Goal: Information Seeking & Learning: Check status

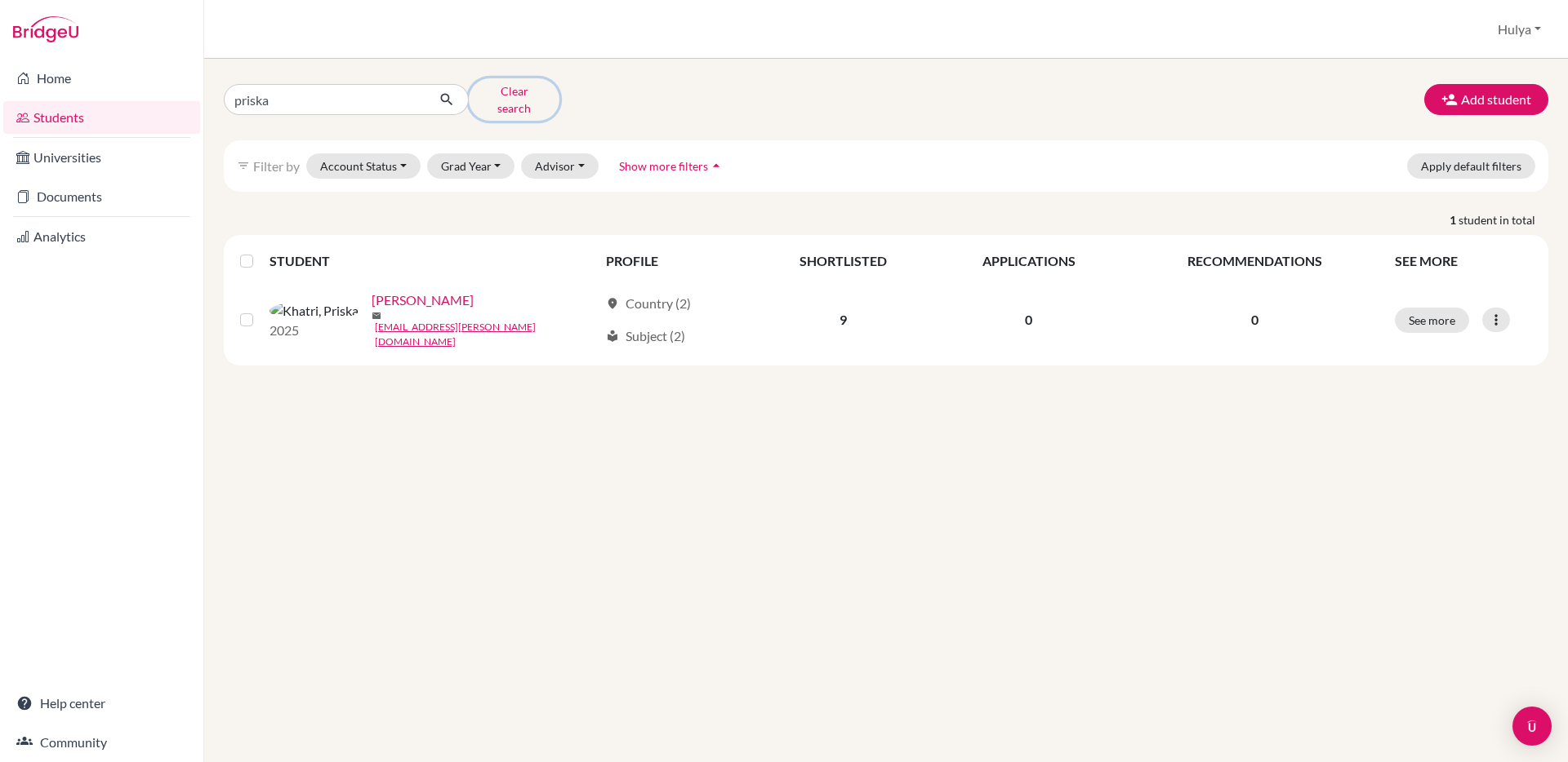
click at [491, 91] on button "Clear search" at bounding box center [514, 99] width 90 height 42
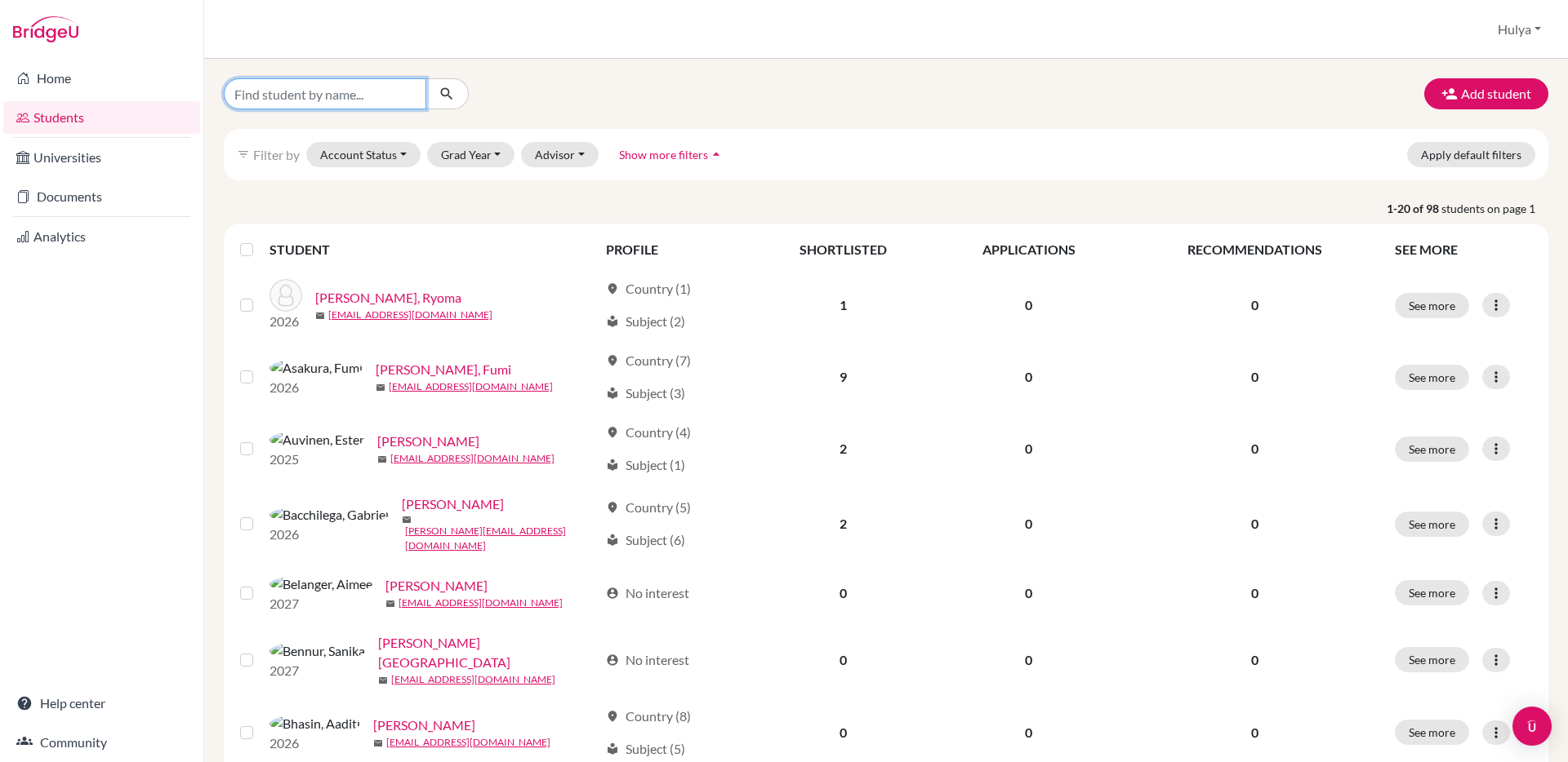
click at [395, 98] on input "Find student by name..." at bounding box center [325, 94] width 202 height 31
type input "[PERSON_NAME]"
click button "submit" at bounding box center [447, 94] width 43 height 31
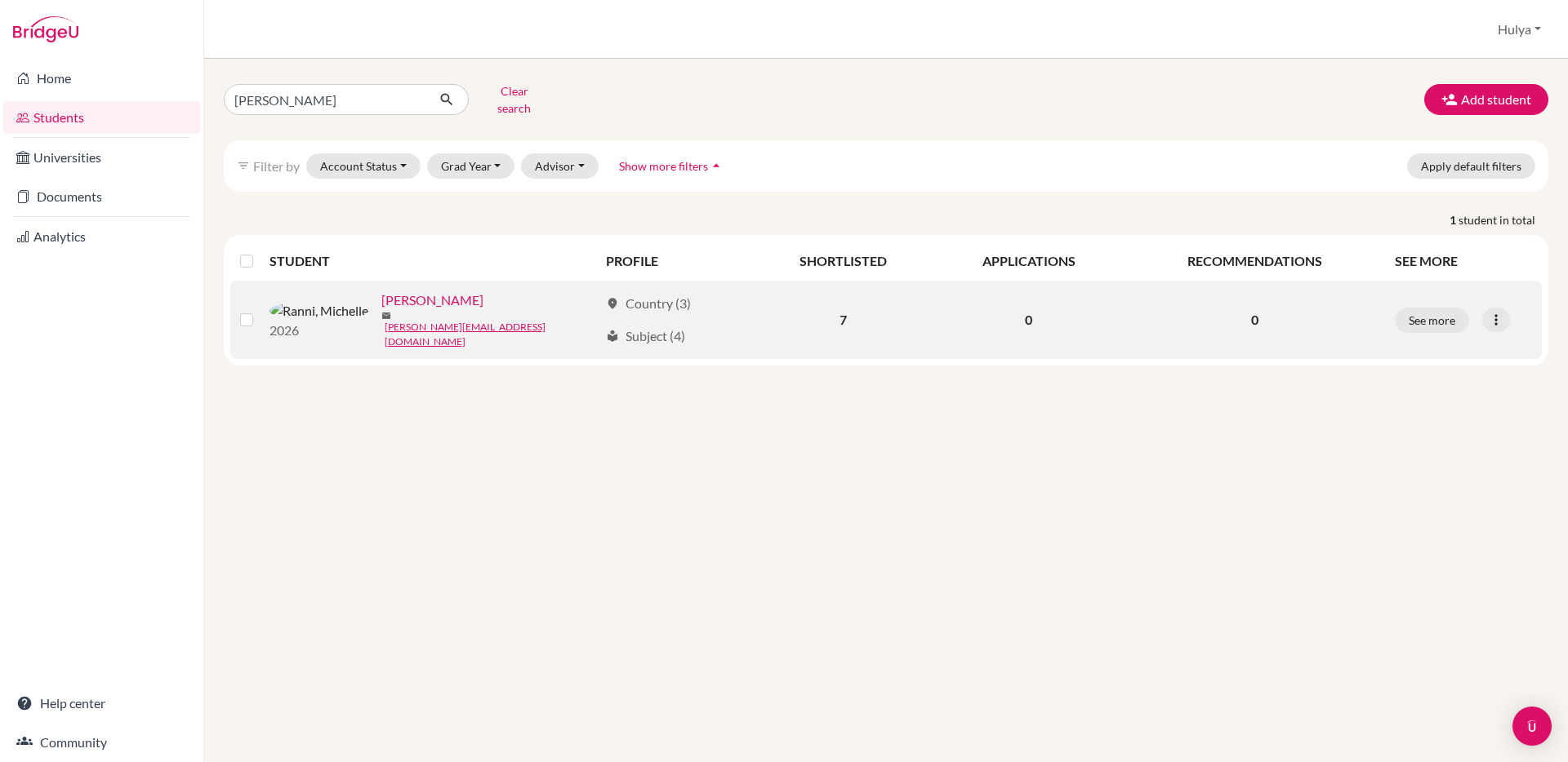
click at [384, 296] on link "Ranni, Michelle" at bounding box center [432, 300] width 102 height 20
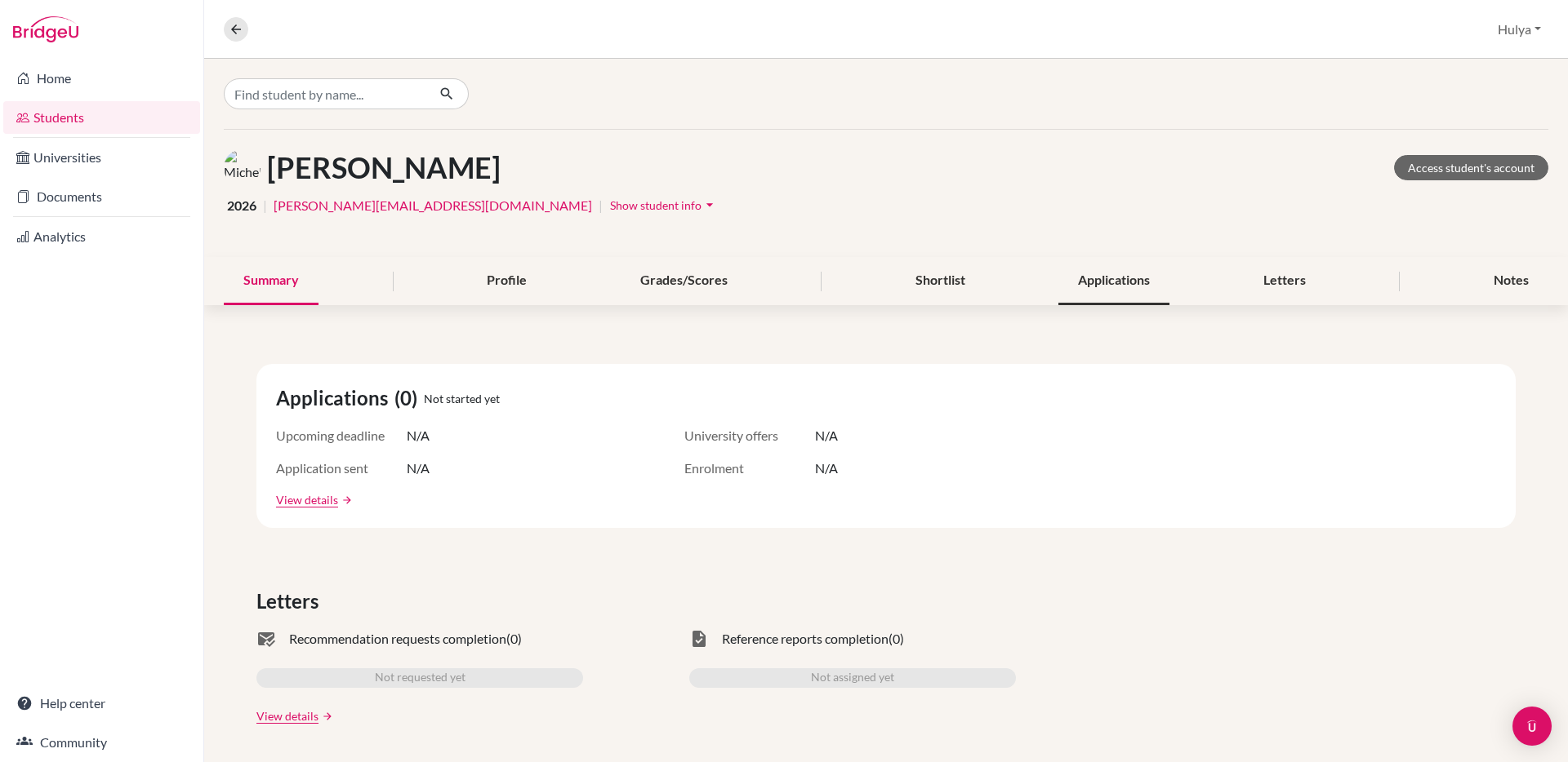
click at [1145, 287] on div "Applications" at bounding box center [1113, 281] width 111 height 48
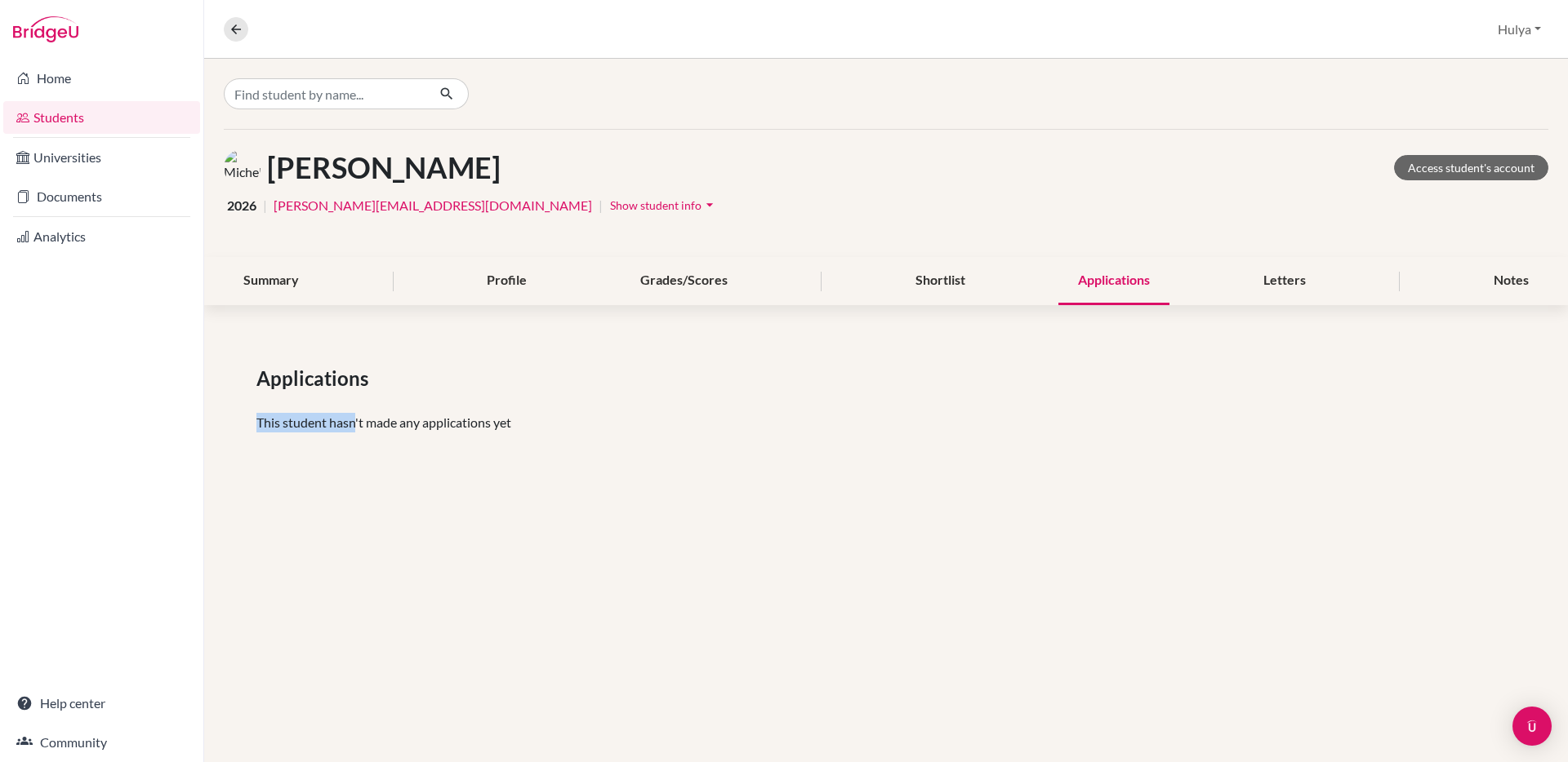
drag, startPoint x: 353, startPoint y: 423, endPoint x: 579, endPoint y: 382, distance: 229.7
click at [574, 386] on div "Applications This student hasn't made any applications yet" at bounding box center [886, 405] width 1364 height 160
click at [877, 397] on div "Applications This student hasn't made any applications yet" at bounding box center [886, 405] width 1364 height 160
click at [61, 84] on link "Home" at bounding box center [101, 78] width 196 height 32
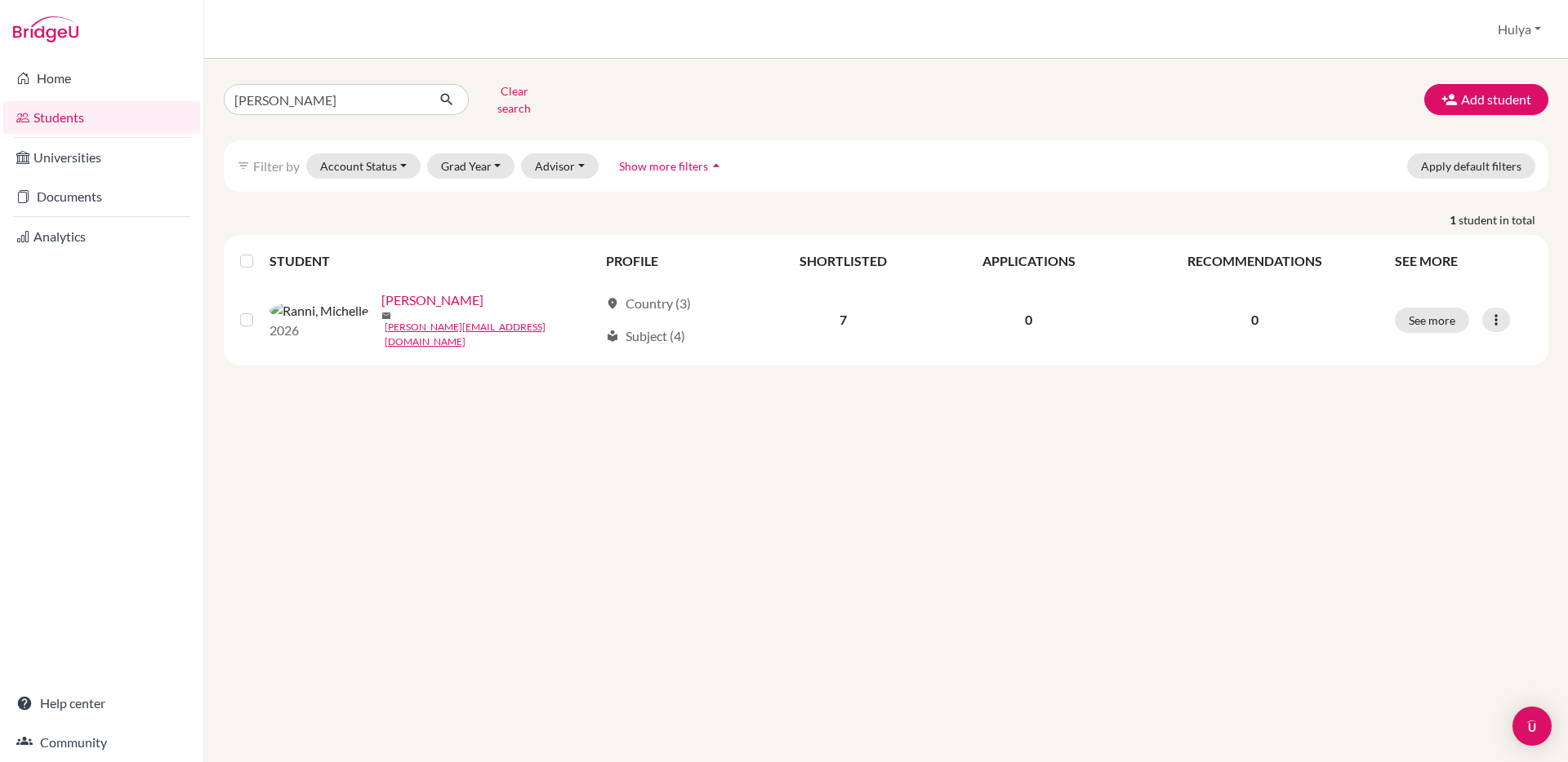
click at [113, 98] on li "Students" at bounding box center [101, 118] width 203 height 39
click at [94, 85] on link "Home" at bounding box center [101, 78] width 196 height 32
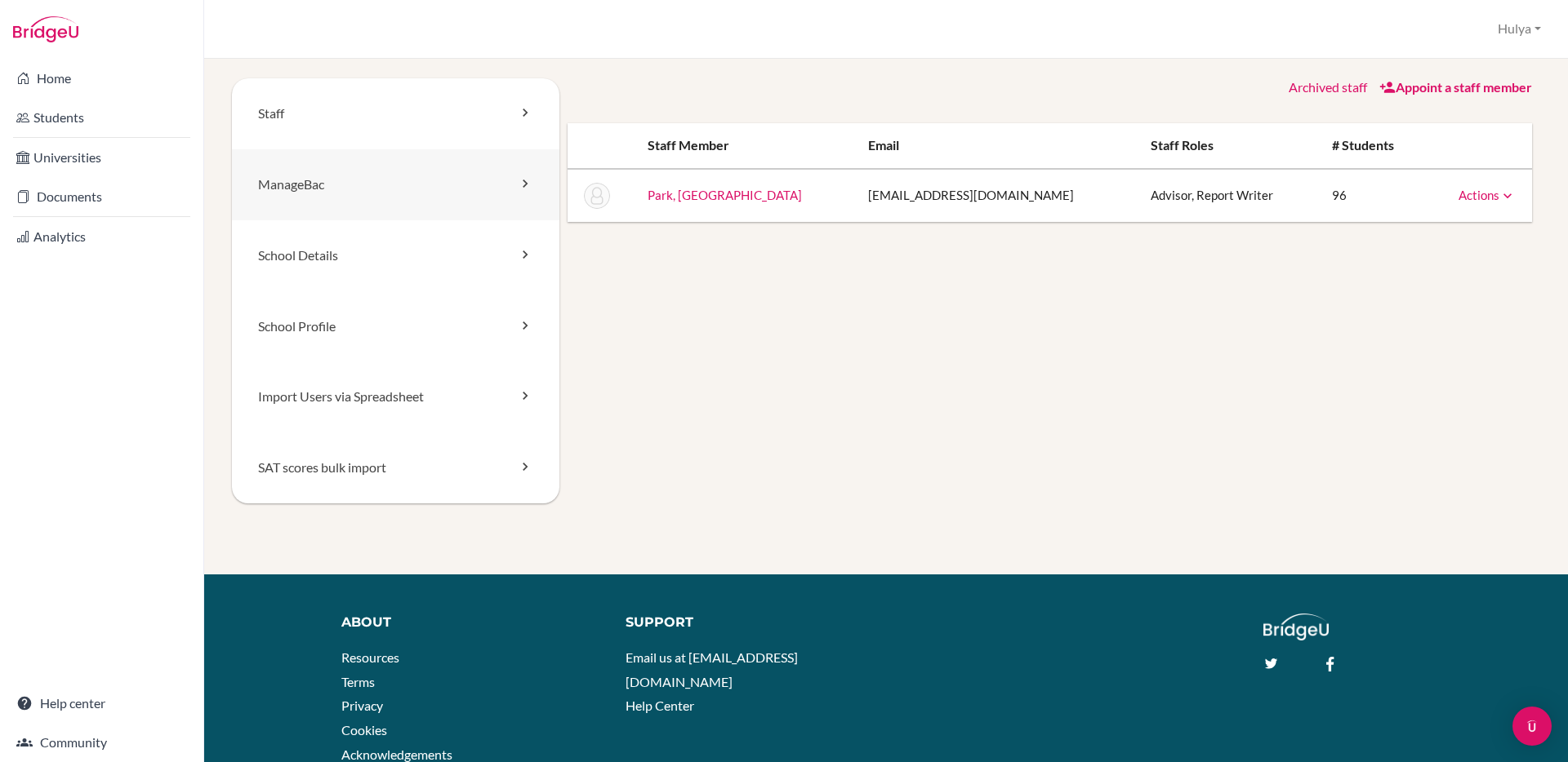
click at [506, 175] on link "ManageBac" at bounding box center [395, 185] width 327 height 71
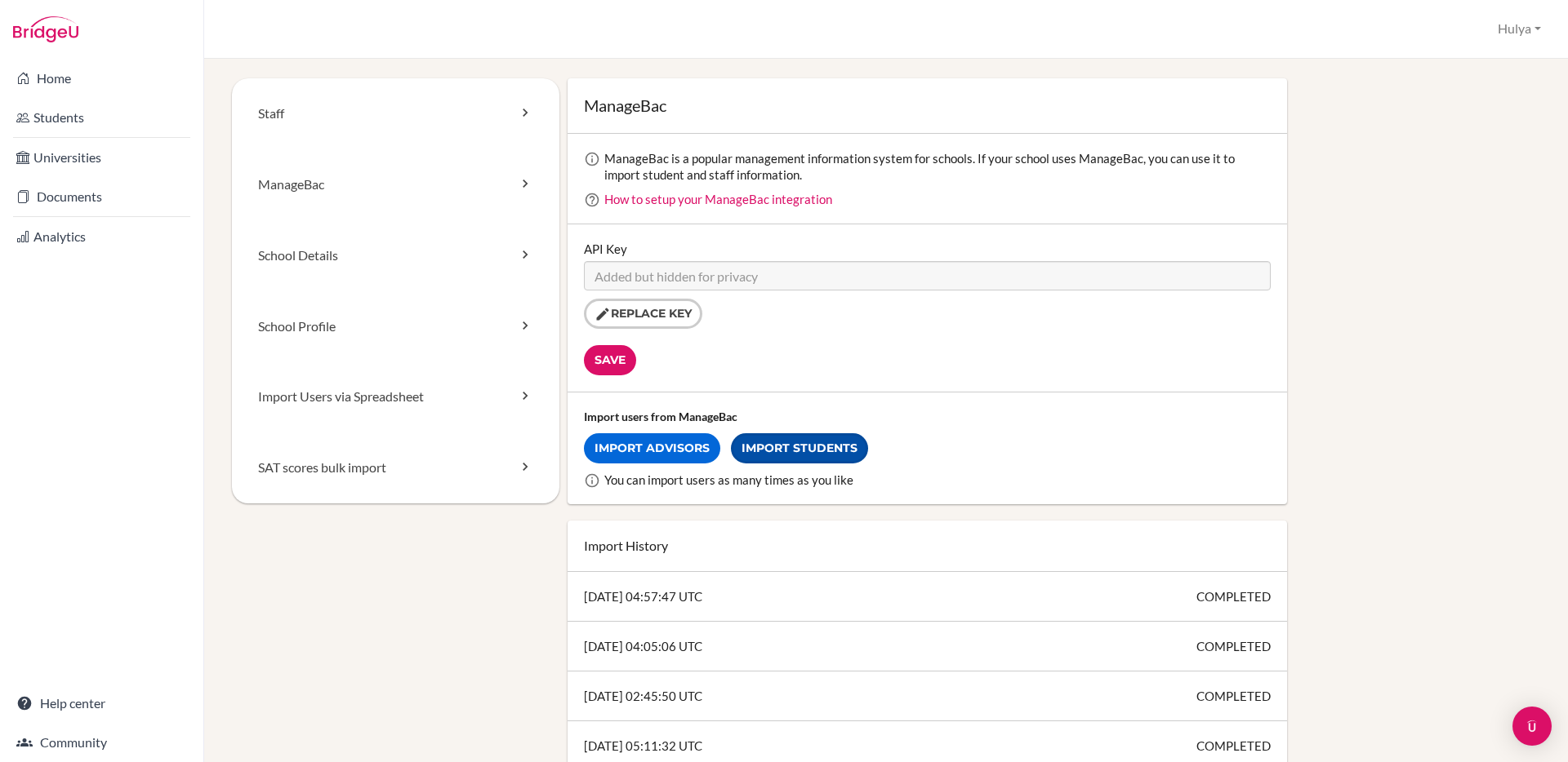
click at [833, 456] on link "Import Students" at bounding box center [800, 448] width 138 height 30
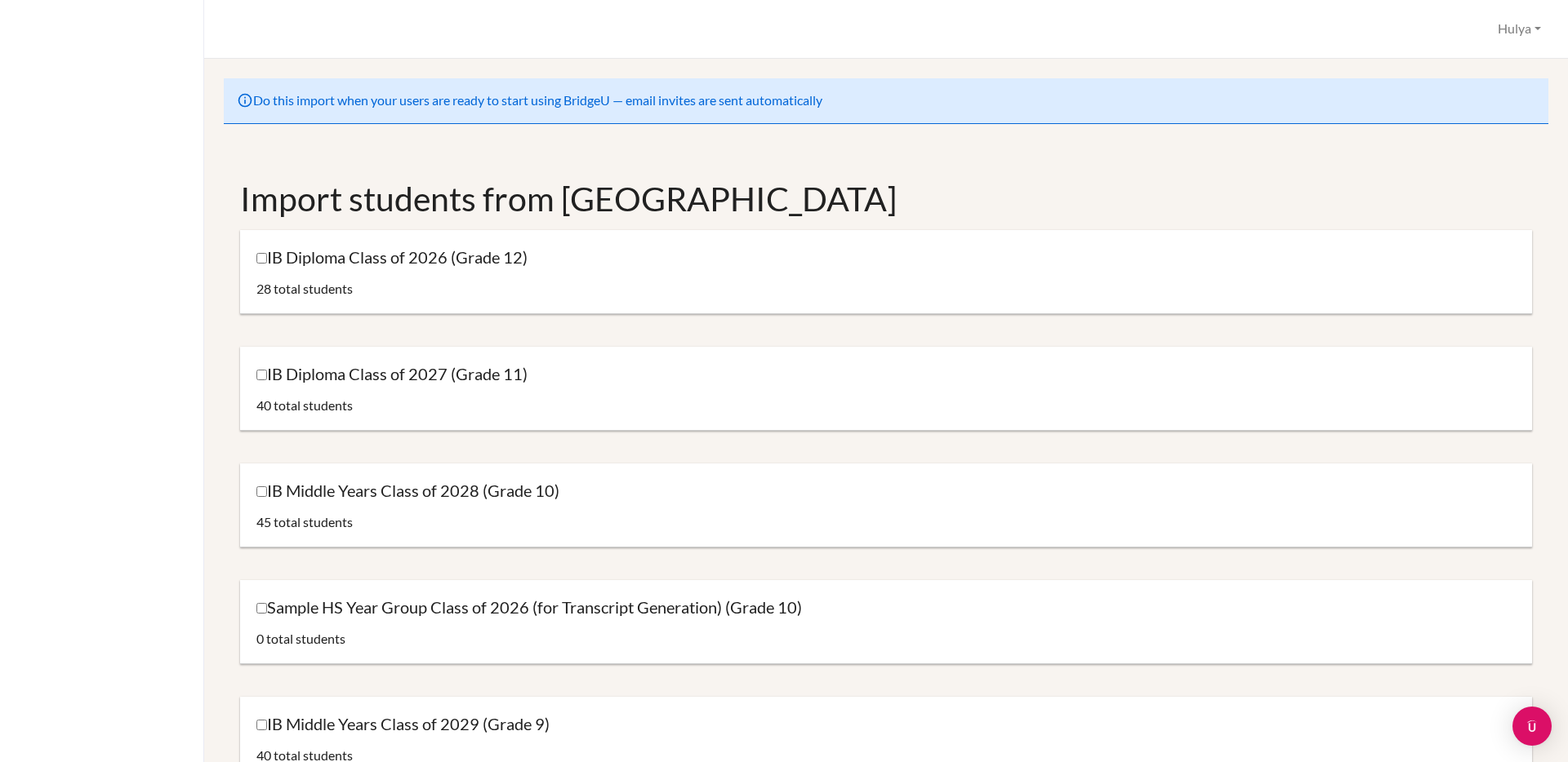
click at [509, 259] on label "IB Diploma Class of 2026 (Grade 12)" at bounding box center [392, 257] width 271 height 22
click at [267, 259] on input "IB Diploma Class of 2026 (Grade 12)" at bounding box center [261, 258] width 11 height 11
click at [263, 258] on input "IB Diploma Class of 2026 (Grade 12)" at bounding box center [261, 258] width 11 height 11
checkbox input "false"
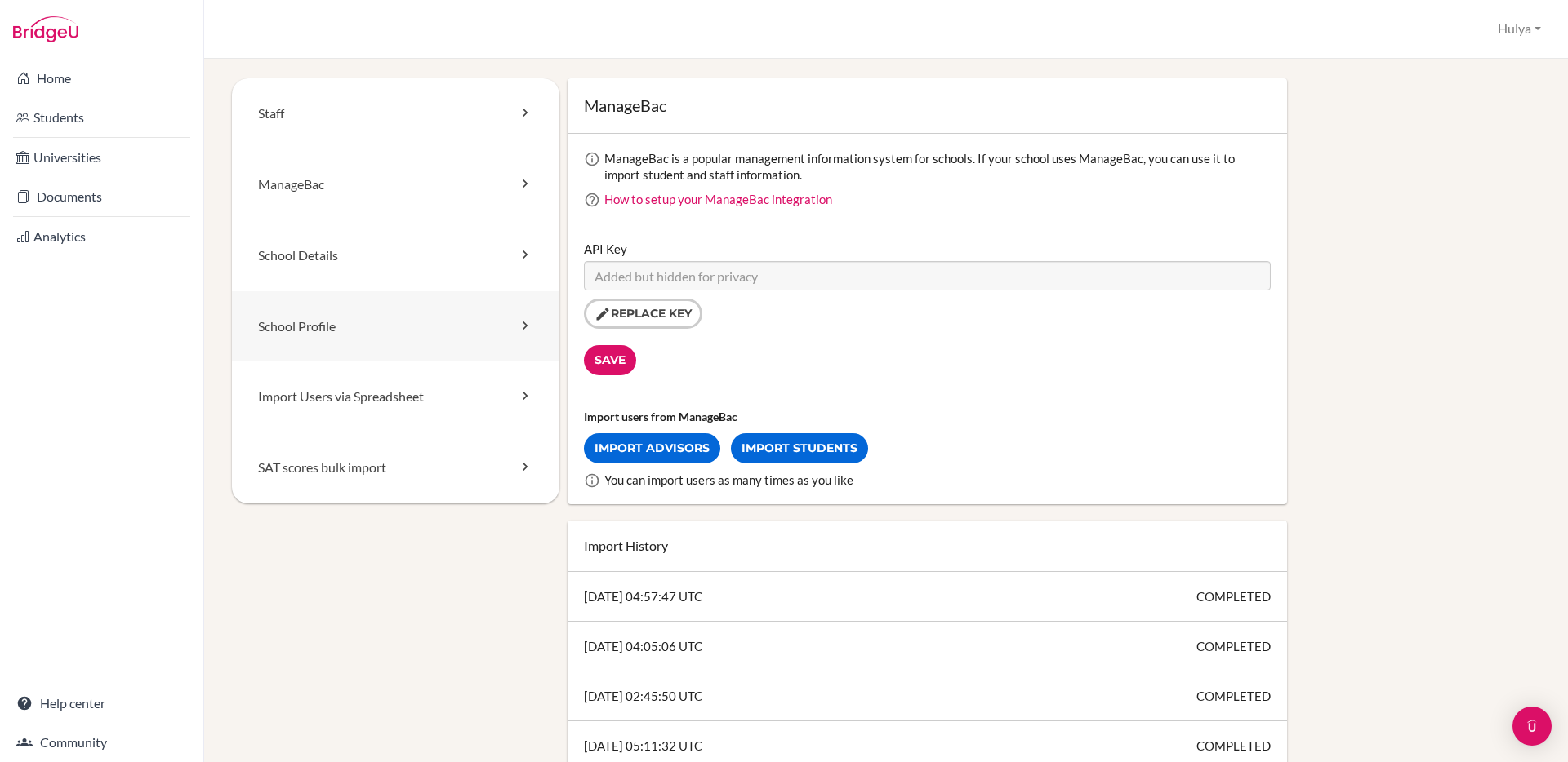
click at [482, 320] on link "School Profile" at bounding box center [395, 327] width 327 height 71
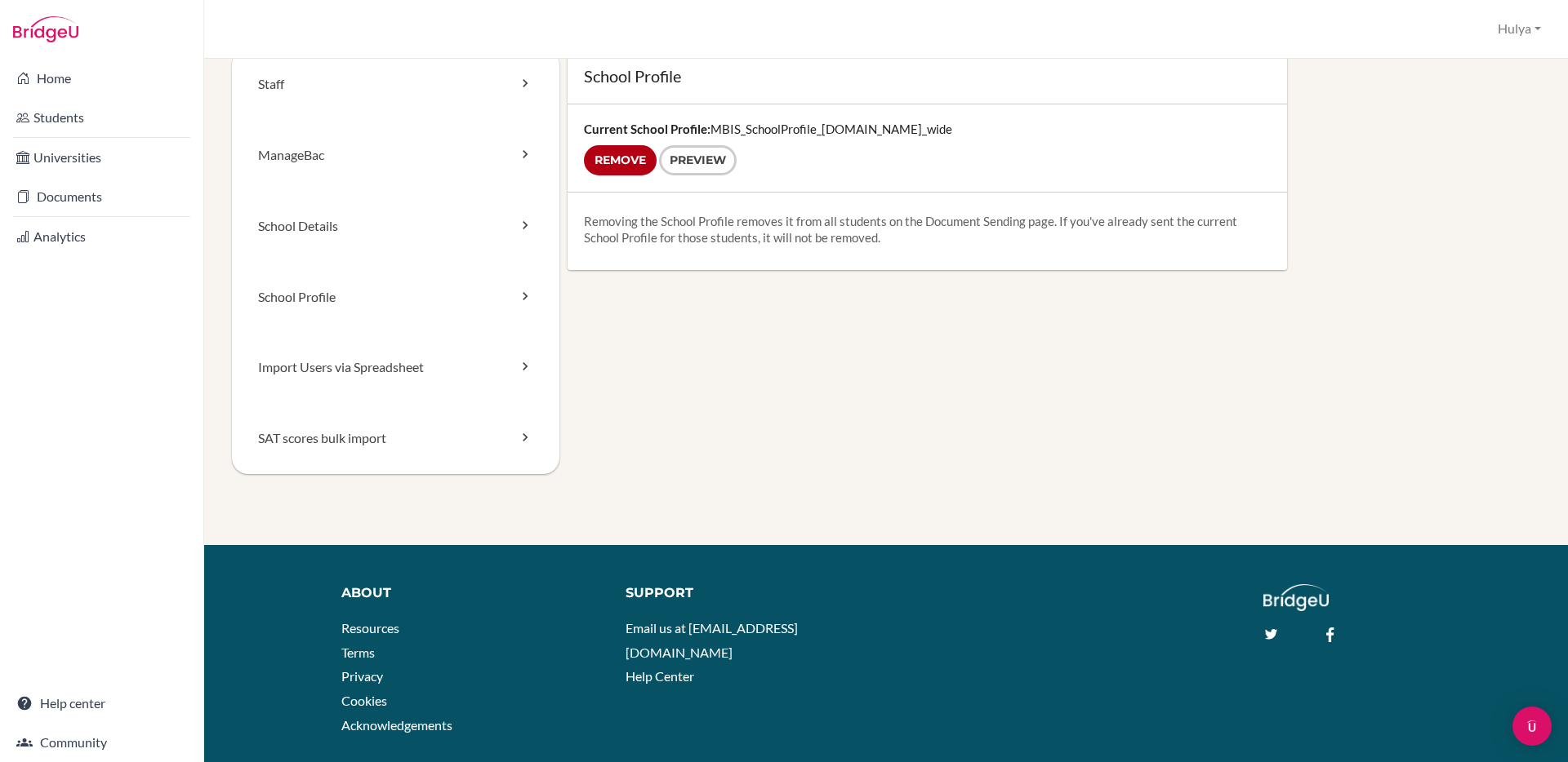
scroll to position [79, 0]
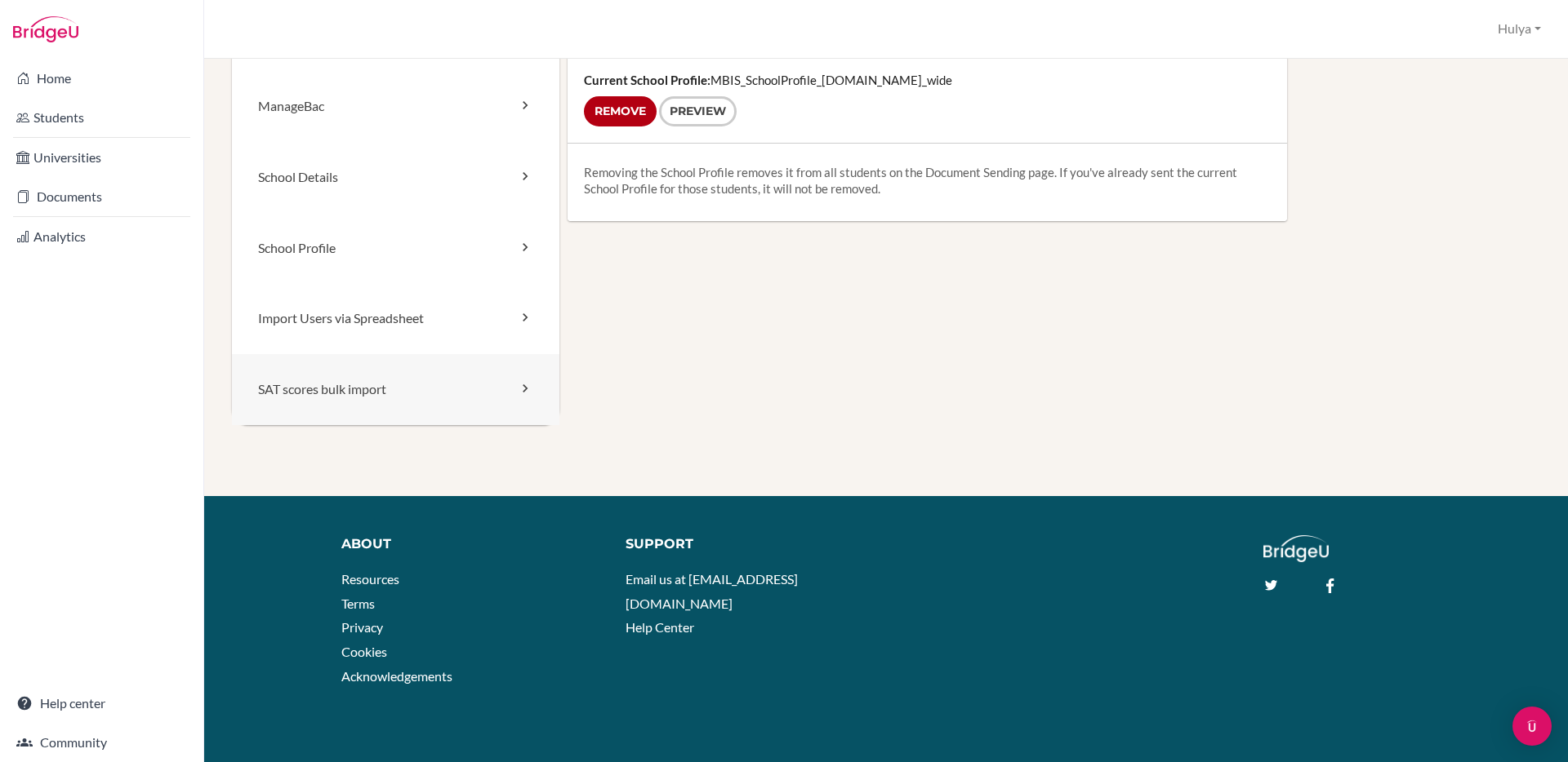
click at [509, 397] on link "SAT scores bulk import" at bounding box center [395, 390] width 327 height 71
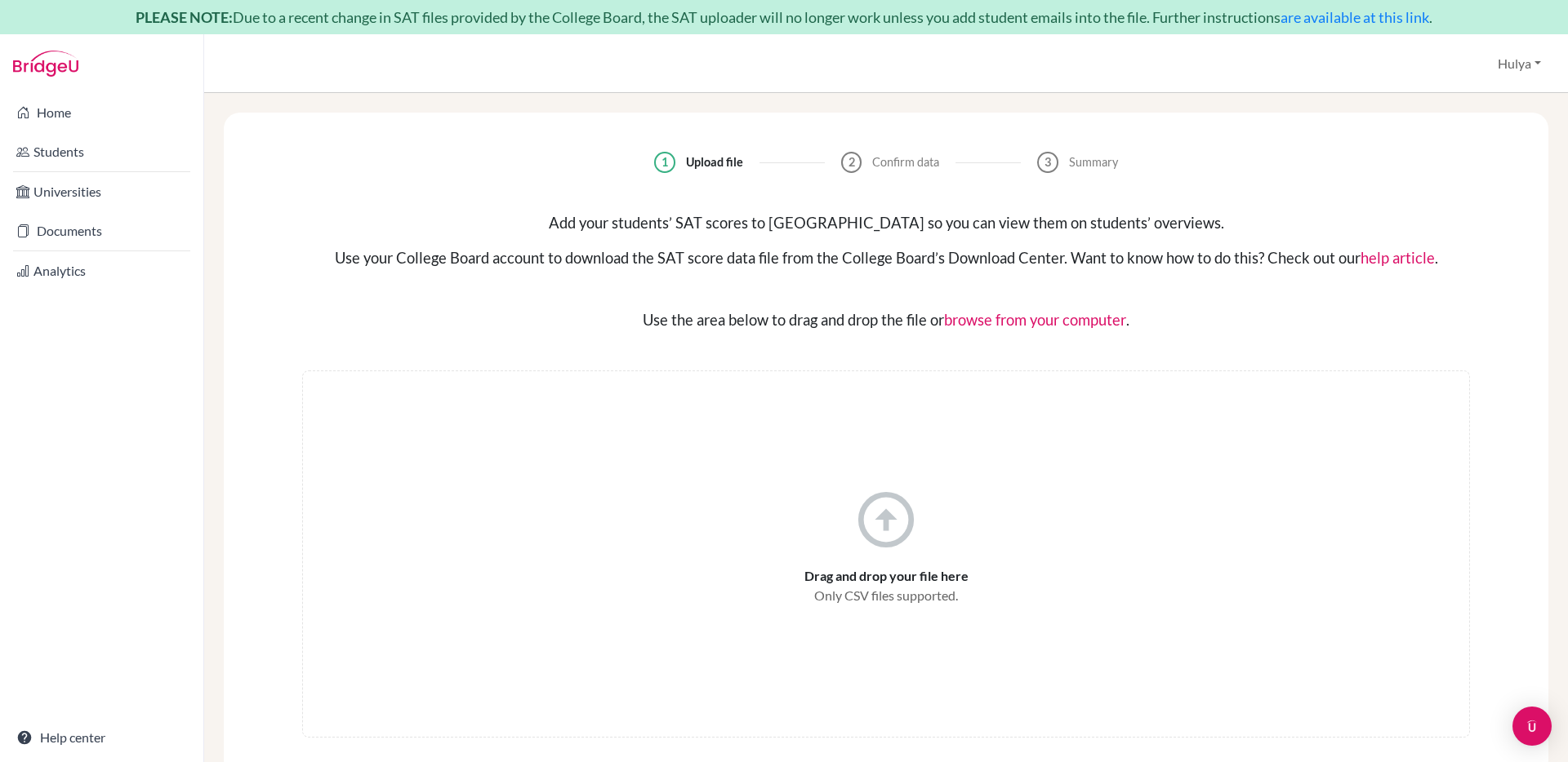
scroll to position [34, 0]
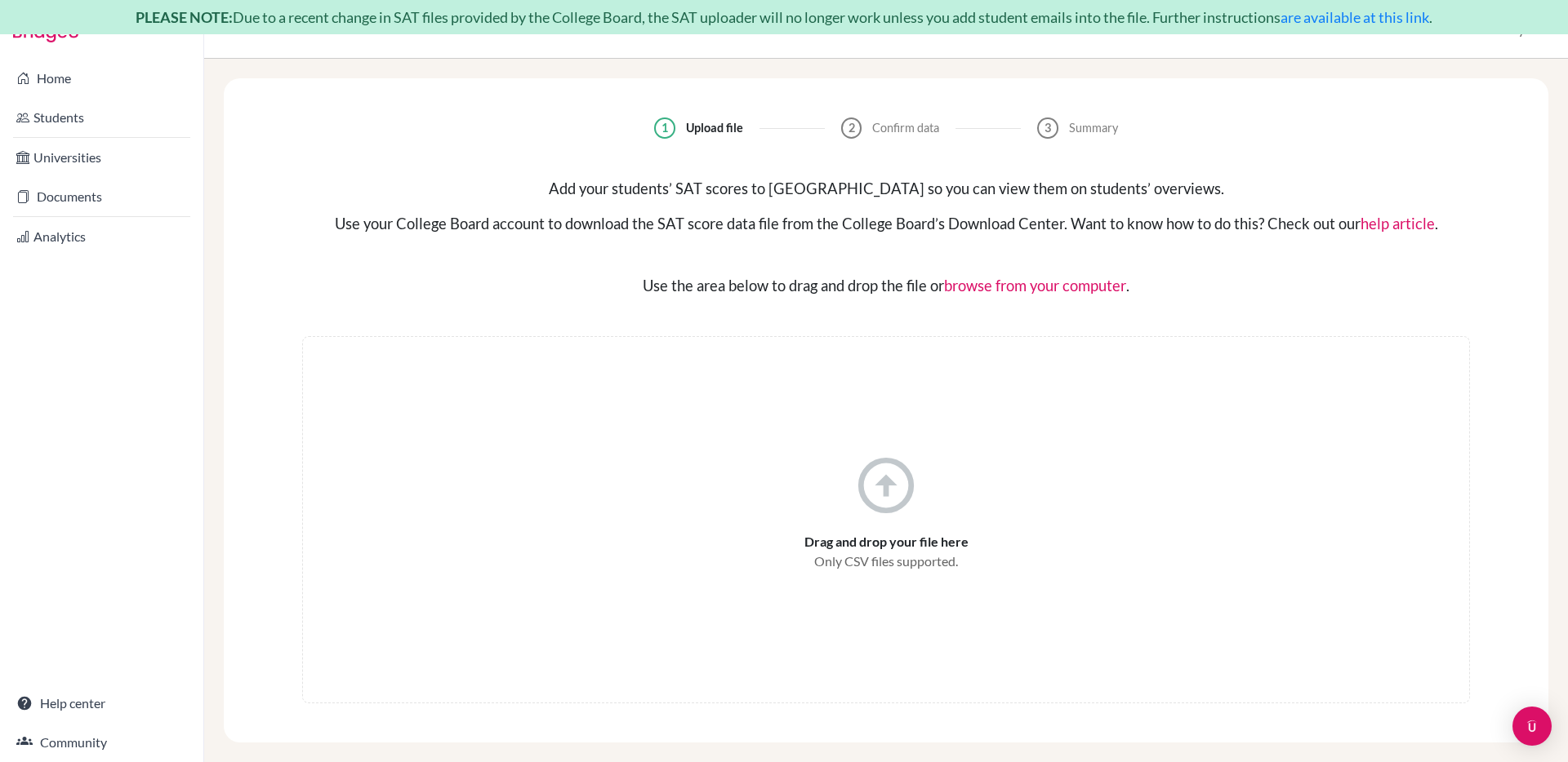
click at [1370, 15] on link "are available at this link" at bounding box center [1355, 17] width 148 height 18
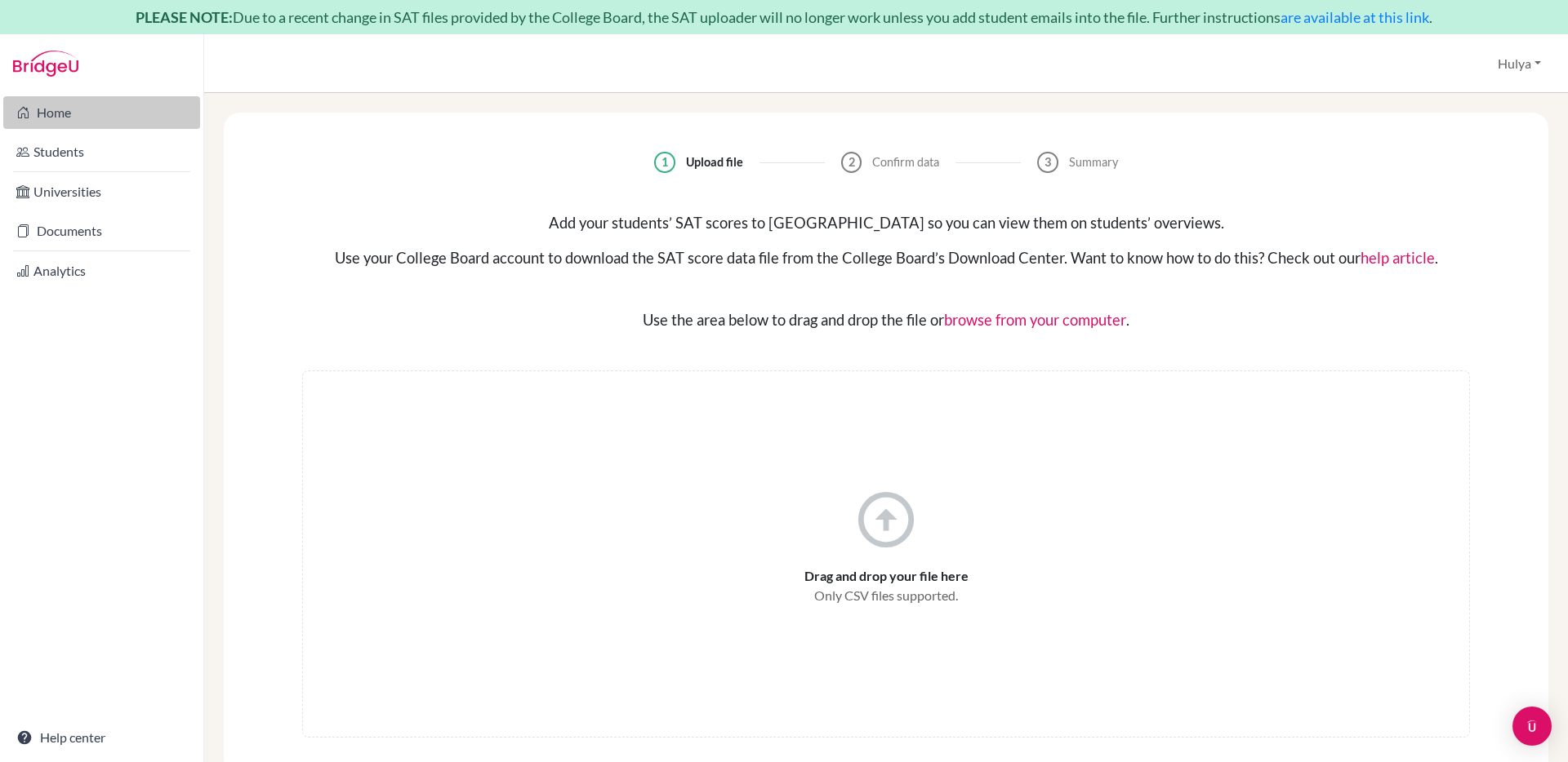
click at [97, 115] on link "Home" at bounding box center [101, 112] width 196 height 32
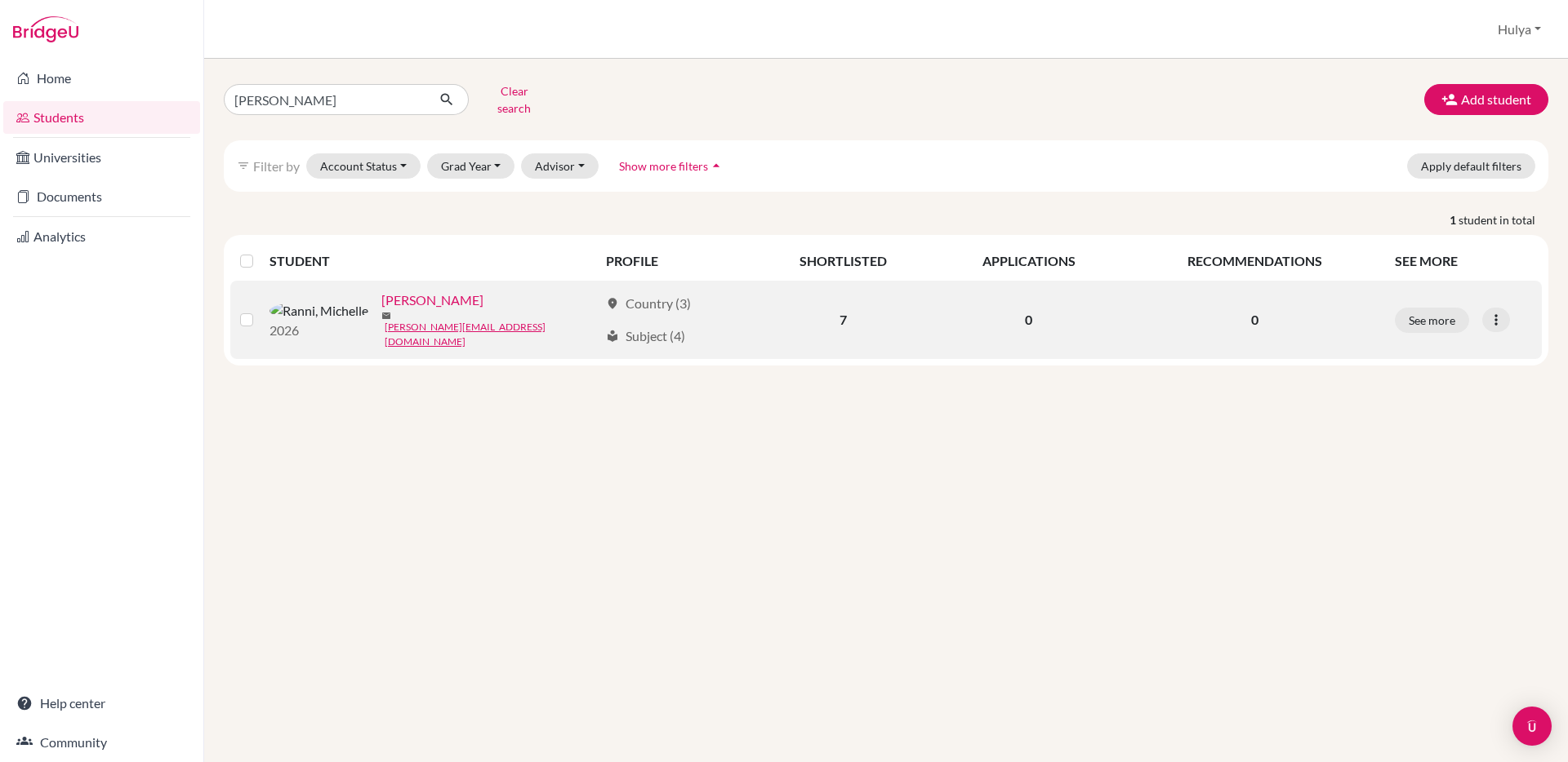
click at [381, 298] on link "[PERSON_NAME]" at bounding box center [432, 300] width 102 height 20
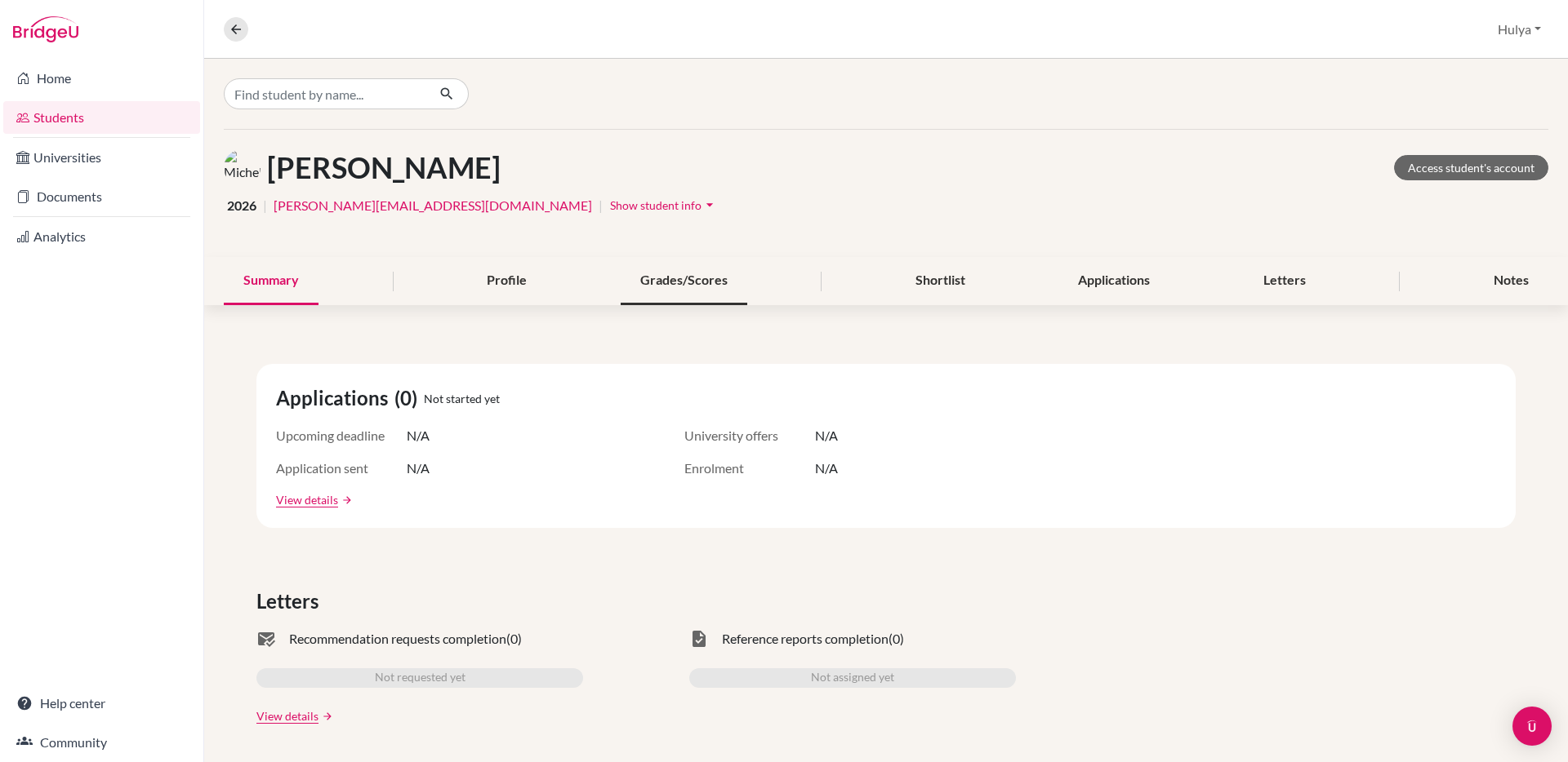
click at [726, 287] on div "Grades/Scores" at bounding box center [684, 281] width 127 height 48
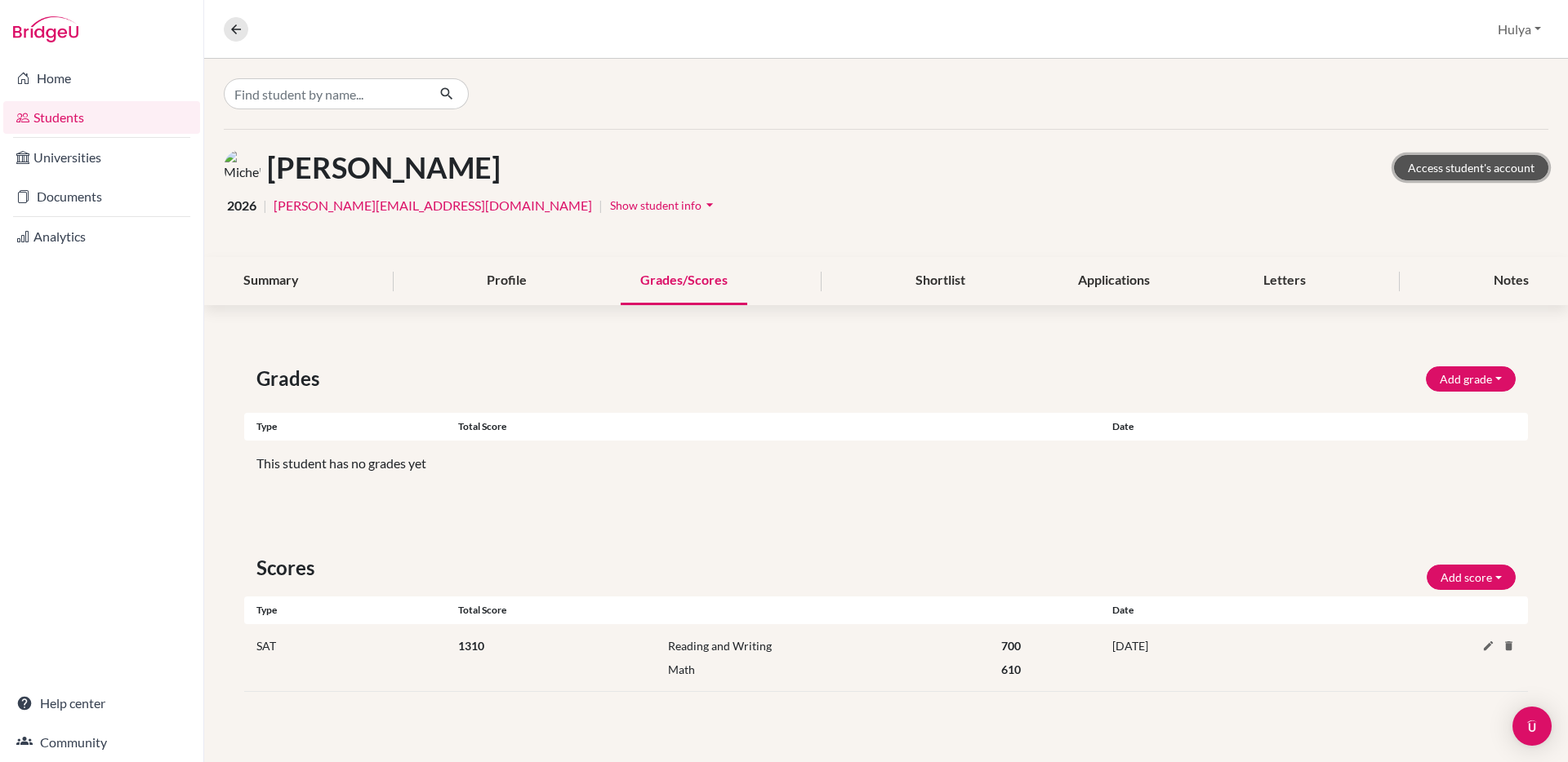
click at [1428, 173] on link "Access student's account" at bounding box center [1471, 168] width 154 height 26
